Goal: Go to known website: Access a specific website the user already knows

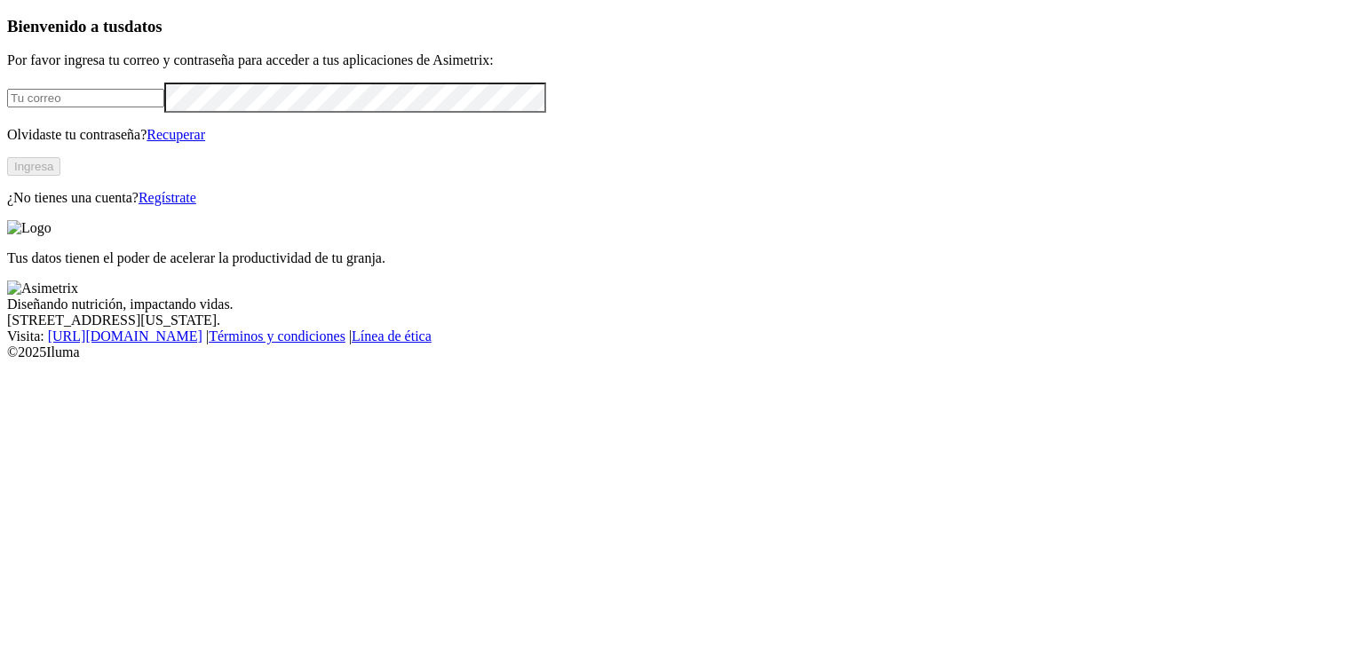
click at [164, 107] on input "email" at bounding box center [85, 98] width 157 height 19
type input "[PERSON_NAME][EMAIL_ADDRESS][PERSON_NAME][DOMAIN_NAME]"
click at [60, 176] on button "Ingresa" at bounding box center [33, 166] width 53 height 19
